Goal: Book appointment/travel/reservation

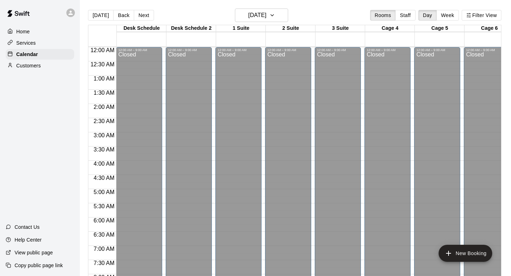
scroll to position [423, 418]
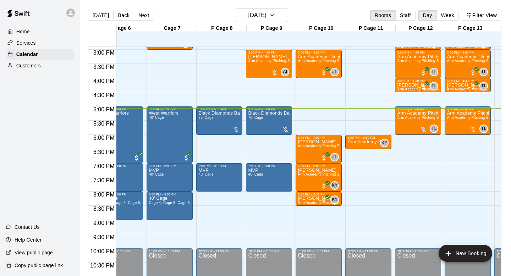
scroll to position [0, 369]
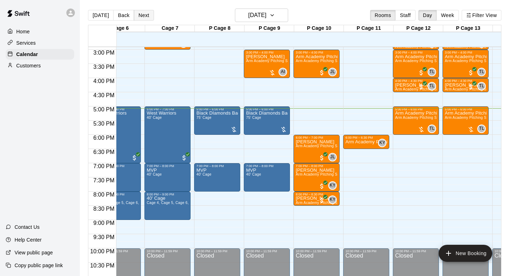
click at [145, 15] on button "Next" at bounding box center [144, 15] width 20 height 11
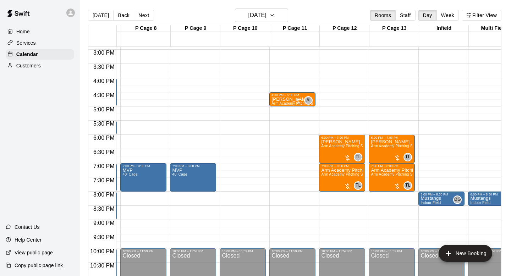
scroll to position [0, 448]
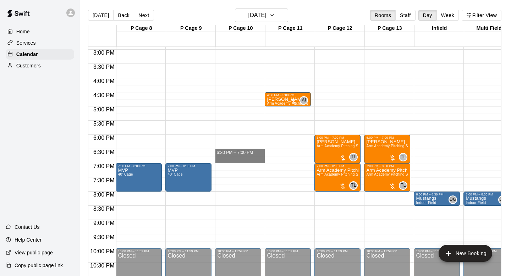
drag, startPoint x: 244, startPoint y: 155, endPoint x: 244, endPoint y: 162, distance: 7.1
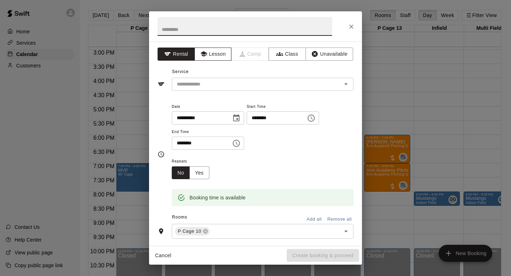
click at [223, 52] on button "Lesson" at bounding box center [213, 54] width 37 height 13
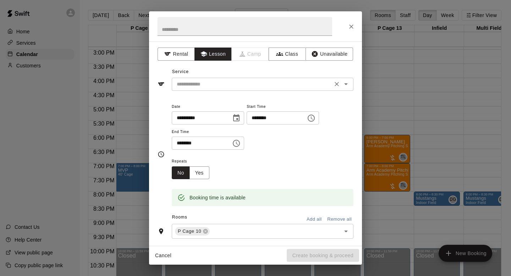
click at [345, 85] on icon "Open" at bounding box center [346, 84] width 9 height 9
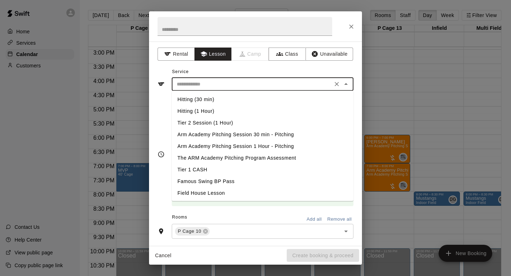
click at [242, 135] on li "Arm Academy Pitching Session 30 min - Pitching" at bounding box center [263, 135] width 182 height 12
type input "**********"
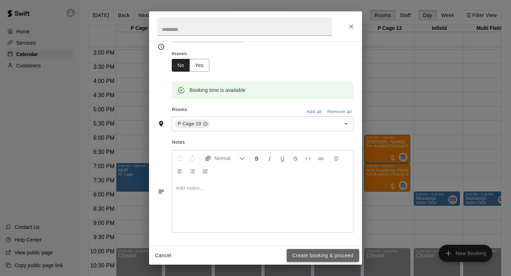
click at [311, 261] on button "Create booking & proceed" at bounding box center [323, 255] width 72 height 13
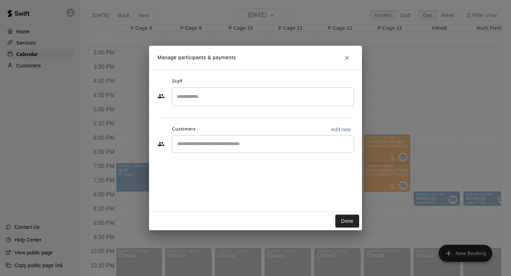
click at [247, 99] on input "Search staff" at bounding box center [262, 97] width 175 height 12
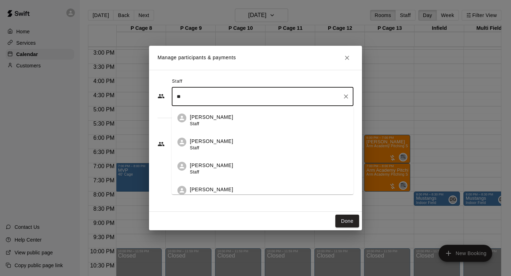
type input "*"
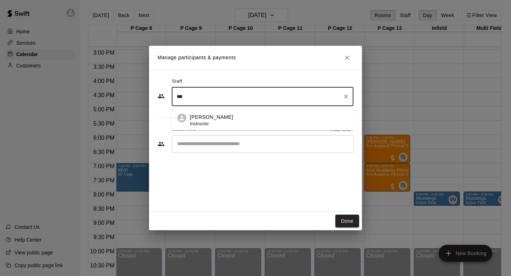
click at [240, 117] on div "Kyle Young Instructor" at bounding box center [269, 121] width 158 height 14
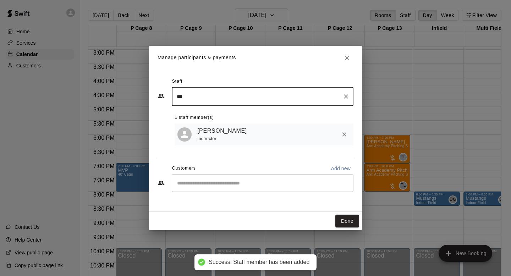
type input "***"
click at [232, 184] on input "Start typing to search customers..." at bounding box center [262, 183] width 175 height 7
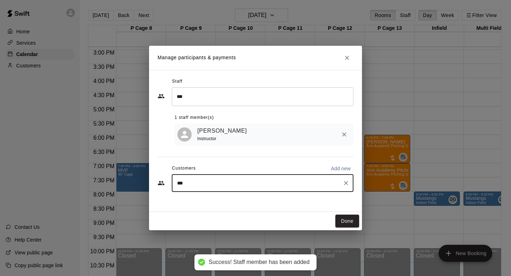
type input "****"
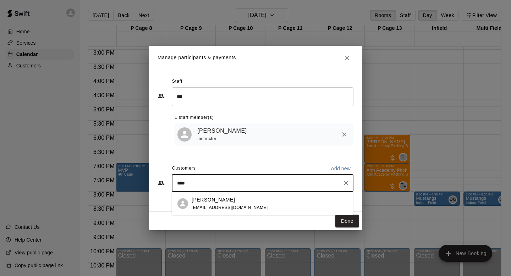
click at [224, 204] on div "Tycen Walther krindos08@aol.com" at bounding box center [230, 203] width 76 height 15
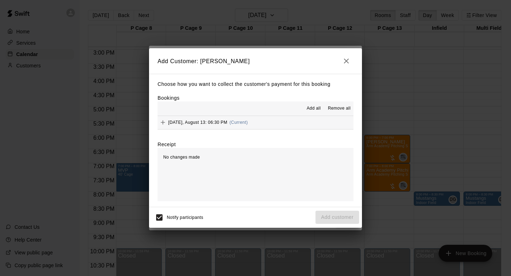
click at [309, 111] on span "Add all" at bounding box center [314, 108] width 14 height 7
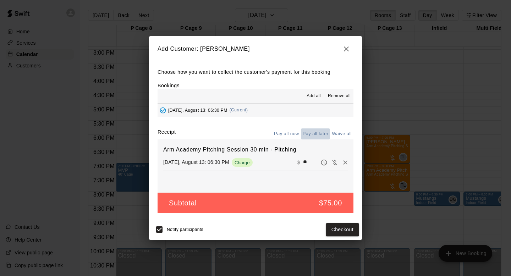
click at [316, 130] on button "Pay all later" at bounding box center [315, 134] width 29 height 11
click at [332, 226] on button "Add customer" at bounding box center [338, 229] width 44 height 13
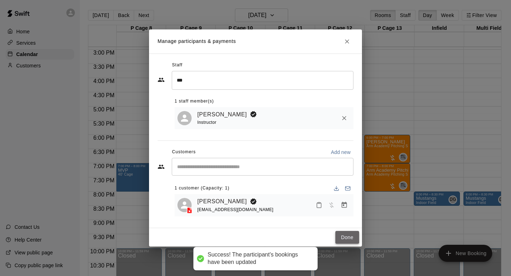
click at [352, 242] on button "Done" at bounding box center [348, 237] width 24 height 13
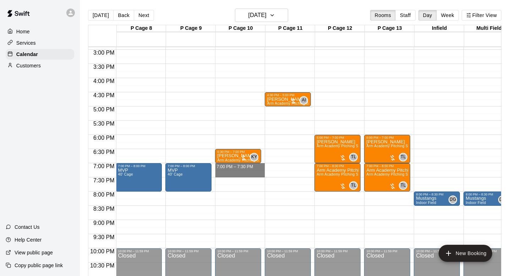
drag, startPoint x: 247, startPoint y: 166, endPoint x: 247, endPoint y: 171, distance: 5.3
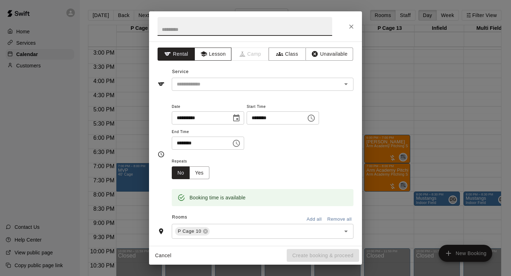
click at [217, 58] on button "Lesson" at bounding box center [213, 54] width 37 height 13
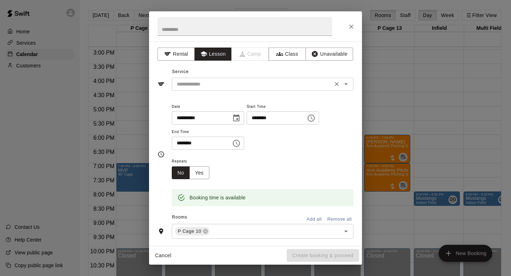
click at [345, 84] on icon "Open" at bounding box center [347, 84] width 4 height 2
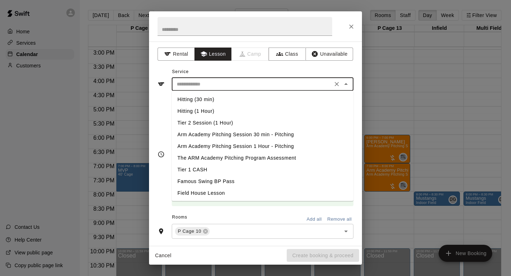
click at [286, 130] on li "Arm Academy Pitching Session 30 min - Pitching" at bounding box center [263, 135] width 182 height 12
type input "**********"
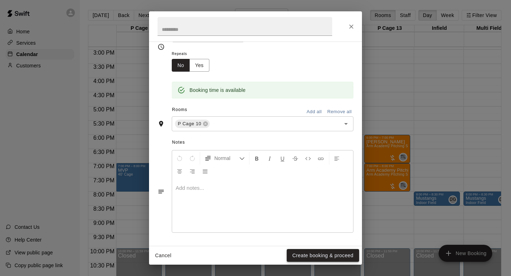
click at [316, 259] on button "Create booking & proceed" at bounding box center [323, 255] width 72 height 13
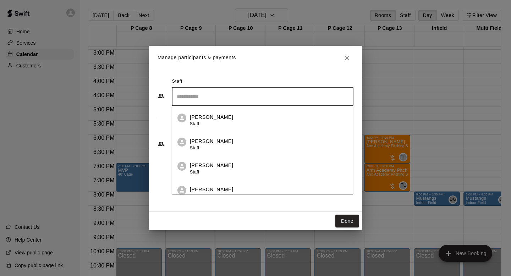
click at [220, 97] on input "Search staff" at bounding box center [262, 97] width 175 height 12
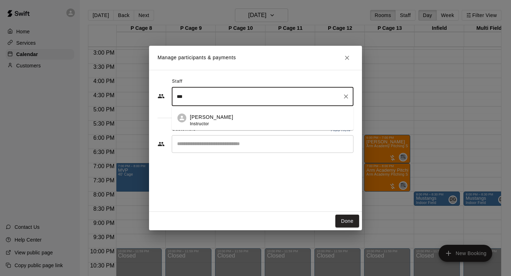
click at [218, 114] on div "Kyle Young Instructor" at bounding box center [269, 121] width 158 height 14
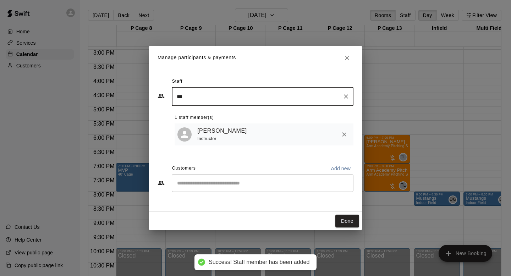
type input "***"
click at [254, 182] on input "Start typing to search customers..." at bounding box center [262, 183] width 175 height 7
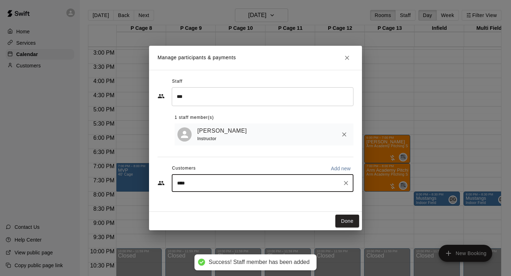
type input "*****"
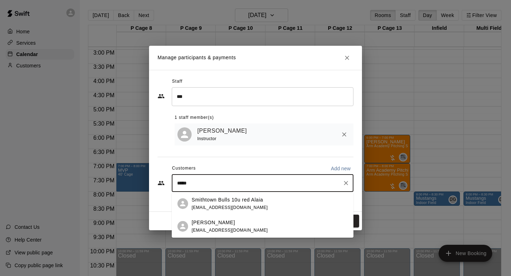
click at [222, 228] on span "dain.alaia@gmail.com" at bounding box center [230, 230] width 76 height 5
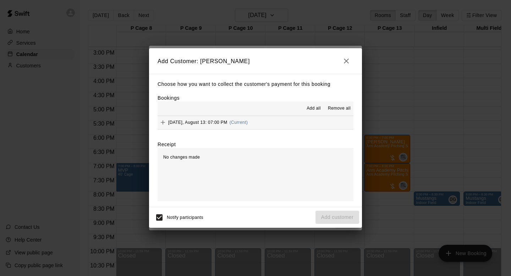
click at [313, 103] on div "Add all Remove all" at bounding box center [256, 109] width 196 height 14
click at [313, 109] on span "Add all" at bounding box center [314, 108] width 14 height 7
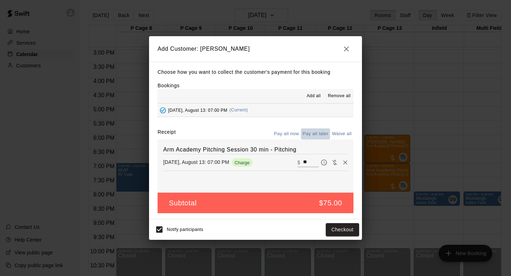
click at [314, 131] on button "Pay all later" at bounding box center [315, 134] width 29 height 11
click at [335, 234] on button "Add customer" at bounding box center [338, 229] width 44 height 13
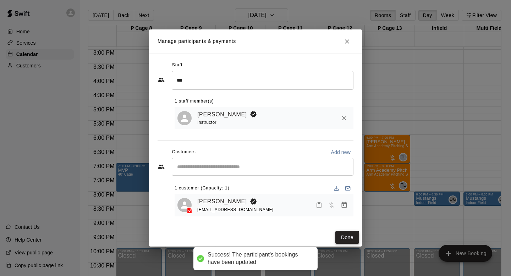
click at [344, 238] on button "Done" at bounding box center [348, 237] width 24 height 13
